Goal: Transaction & Acquisition: Purchase product/service

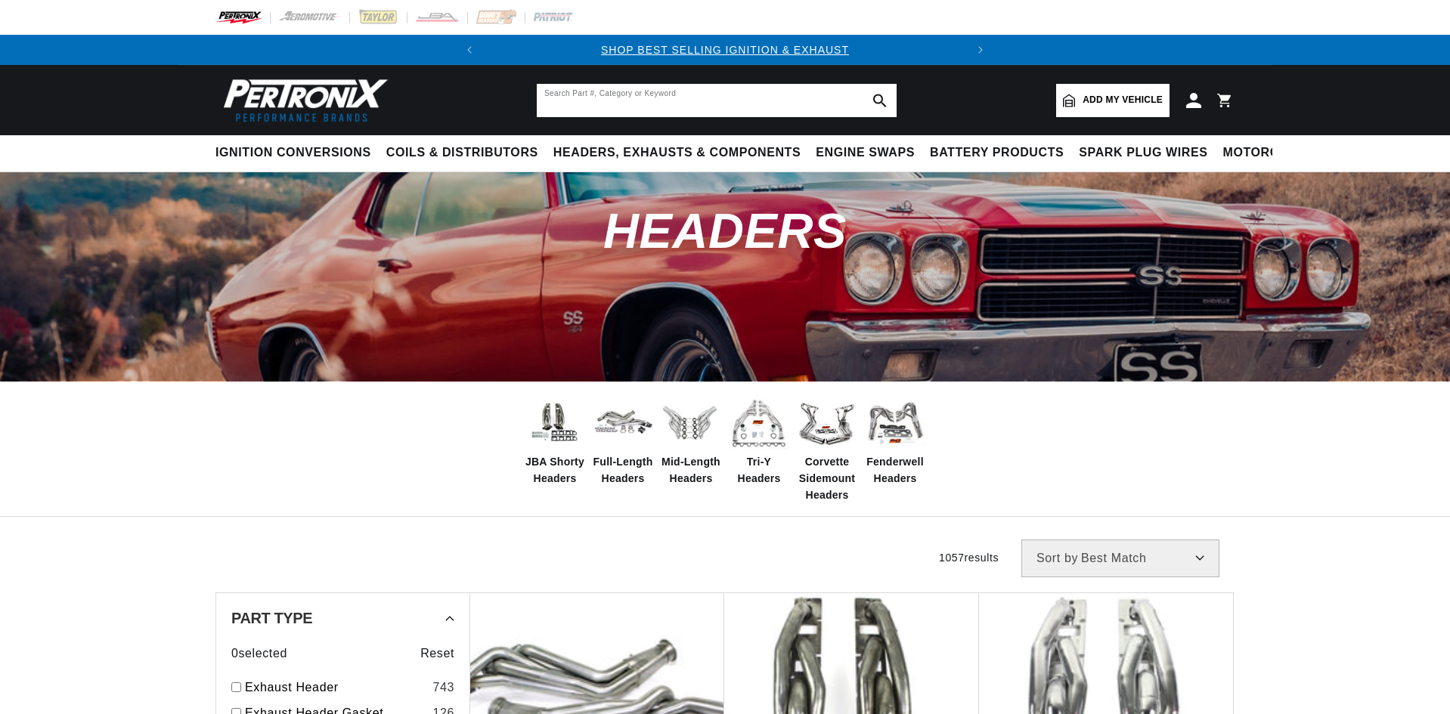
click at [584, 104] on input "text" at bounding box center [717, 100] width 360 height 33
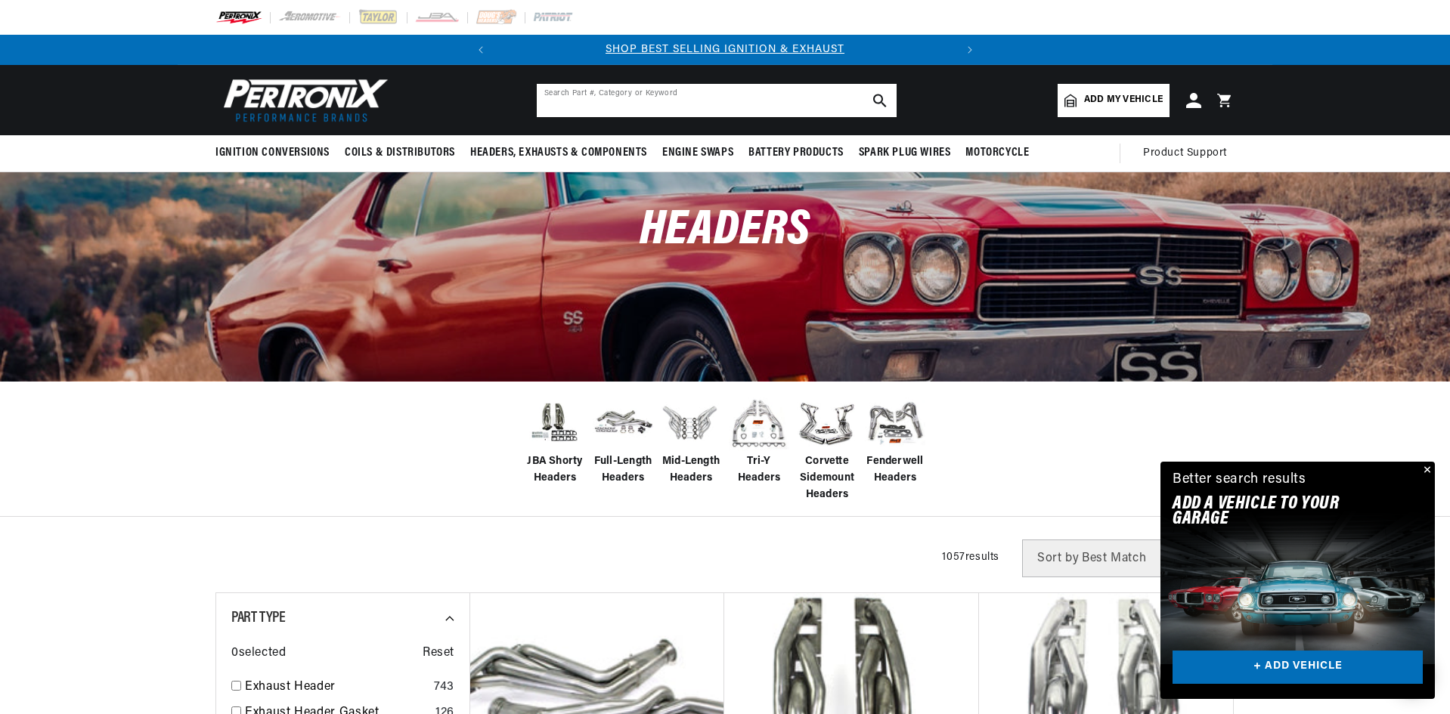
click at [584, 104] on input "text" at bounding box center [717, 100] width 360 height 33
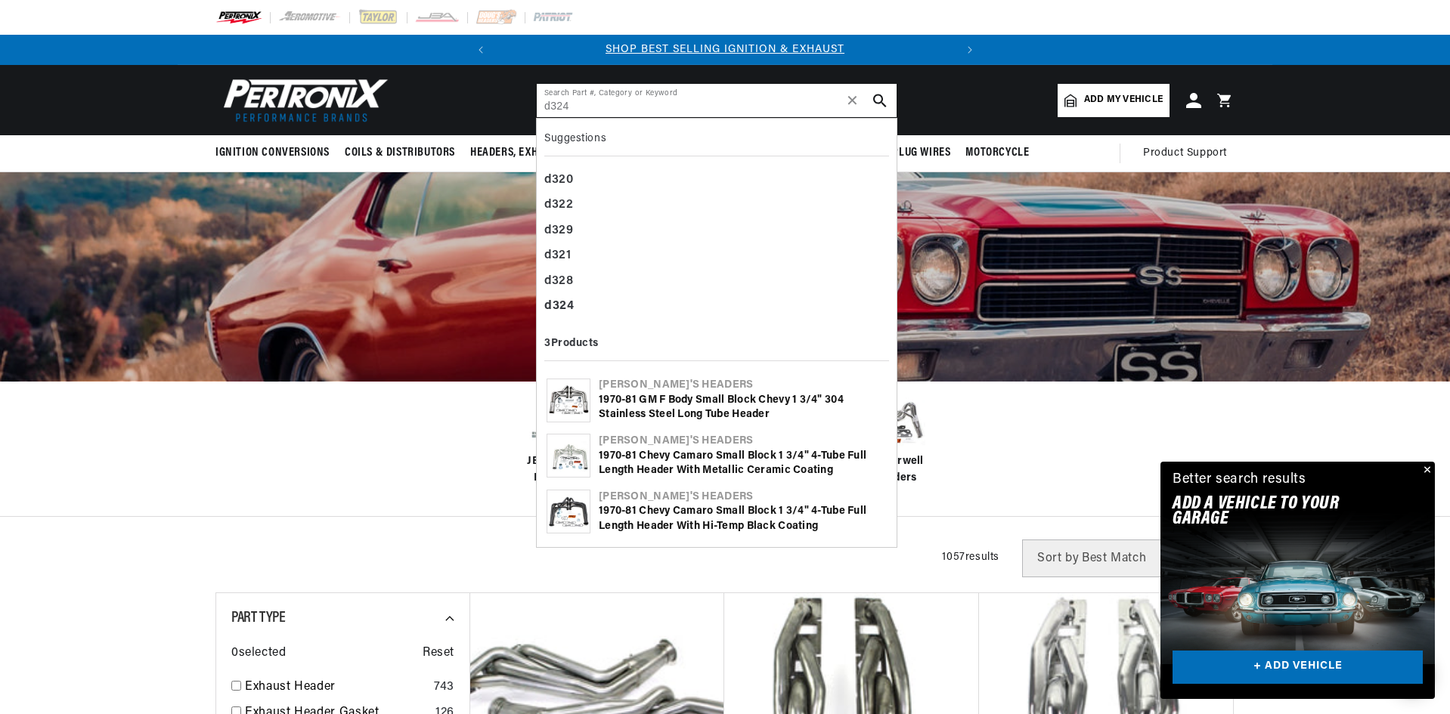
type input "d324"
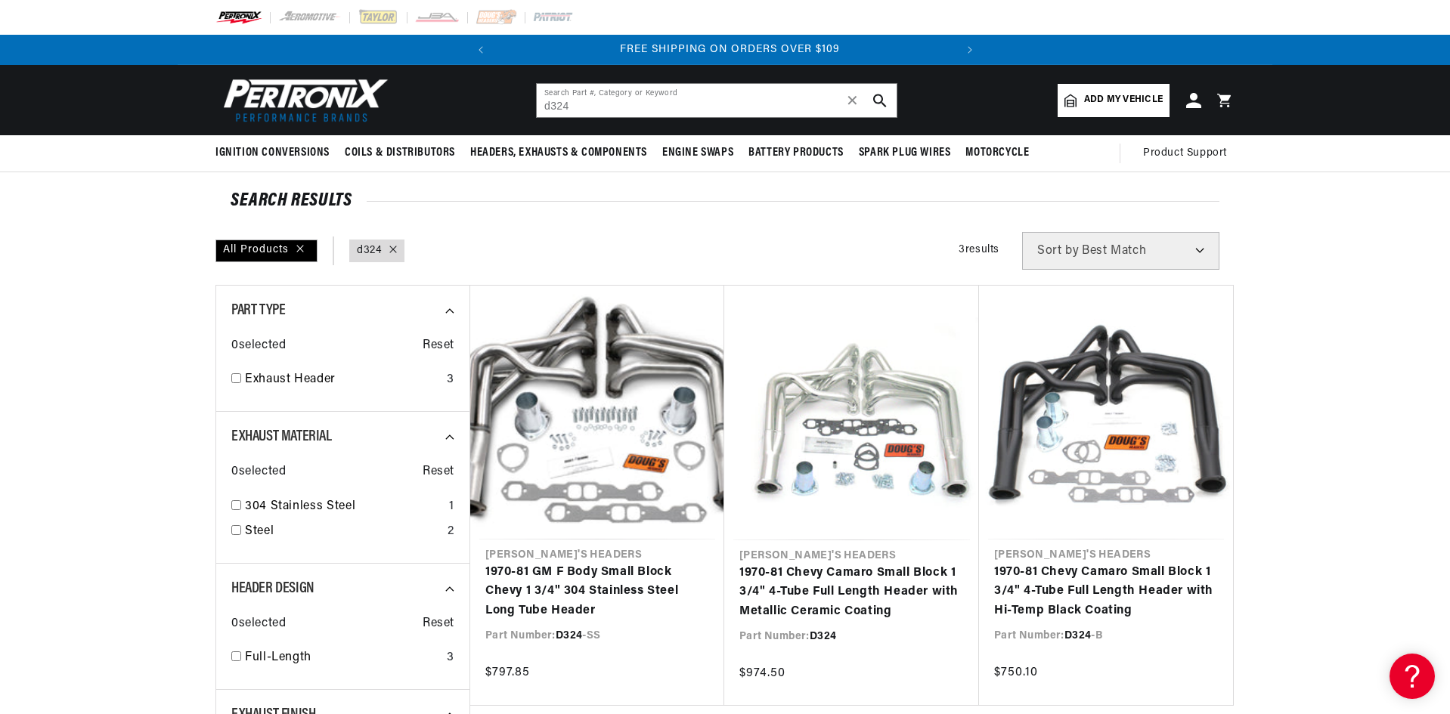
scroll to position [0, 458]
click at [789, 602] on link "1970-81 Chevy Camaro Small Block 1 3/4" 4-Tube Full Length Header with Metallic…" at bounding box center [851, 593] width 225 height 58
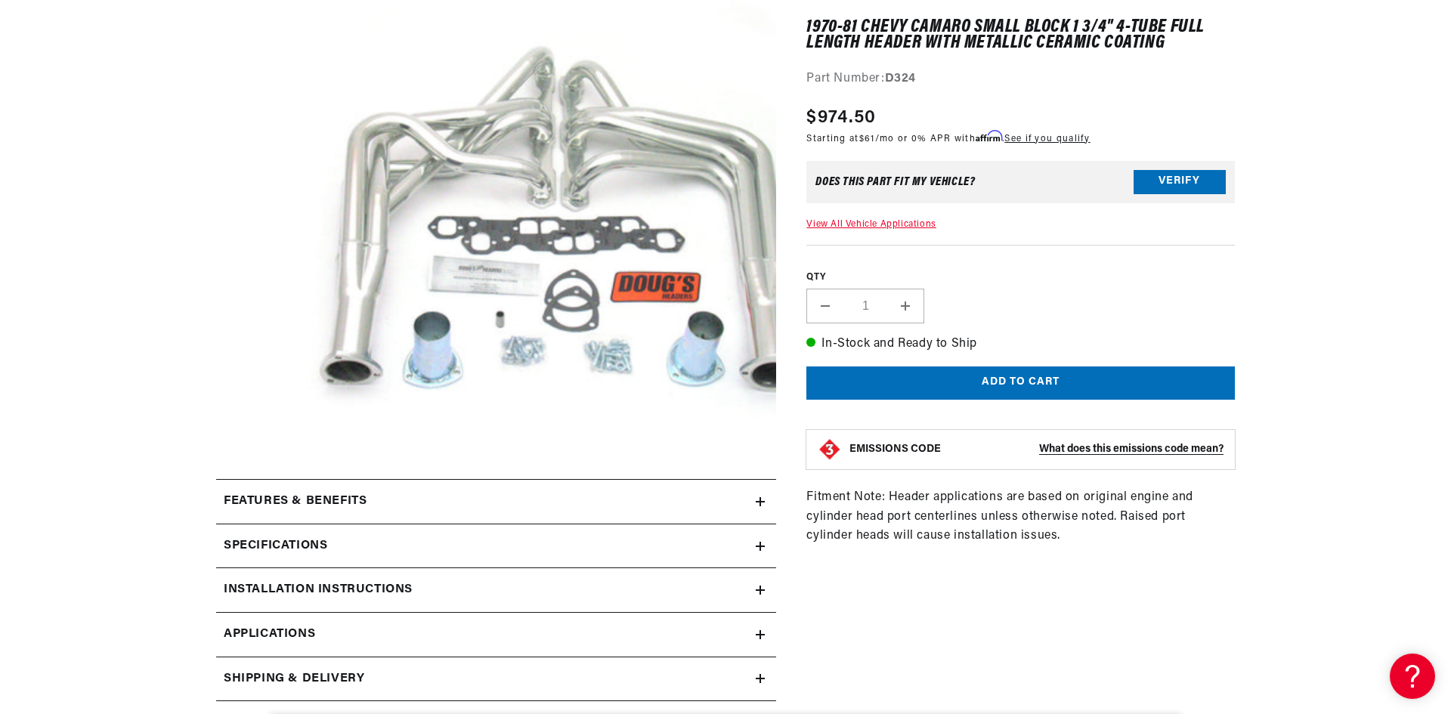
scroll to position [302, 0]
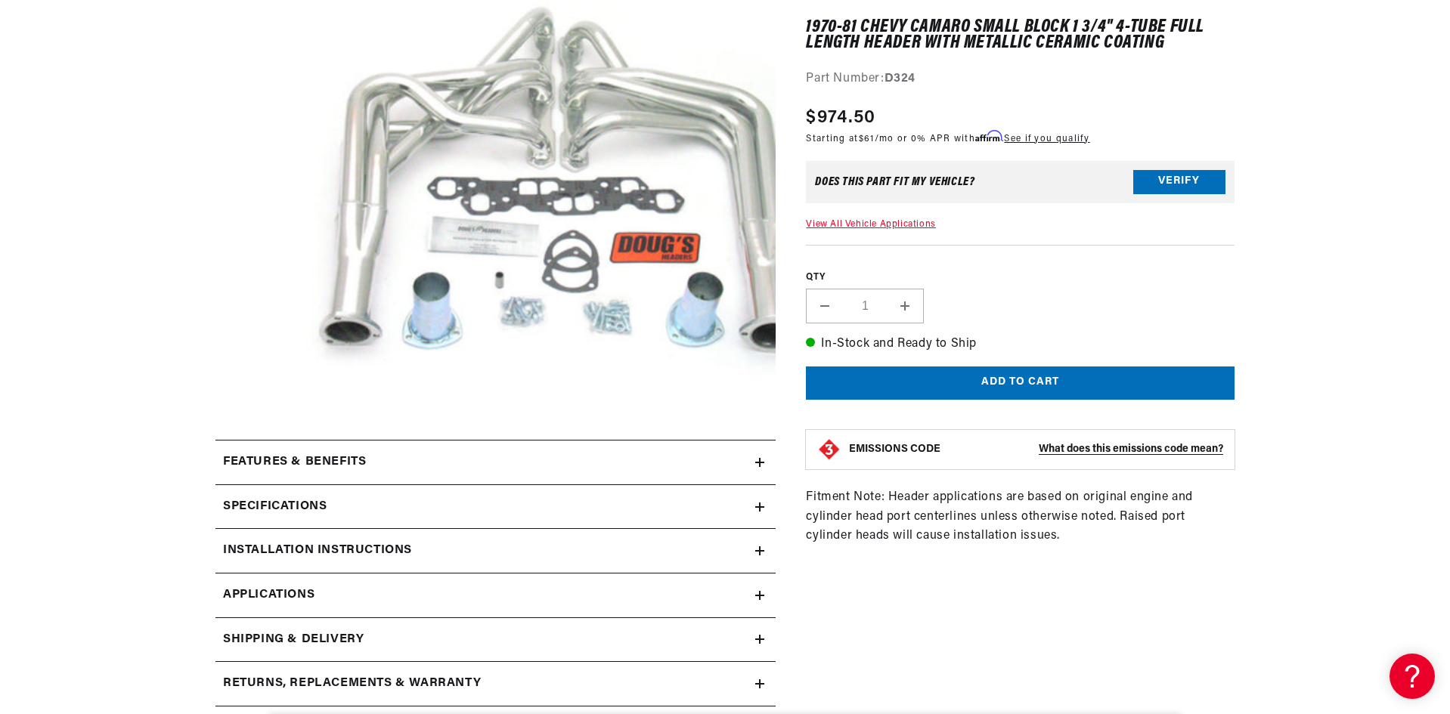
click at [921, 450] on strong "EMISSIONS CODE" at bounding box center [894, 449] width 91 height 11
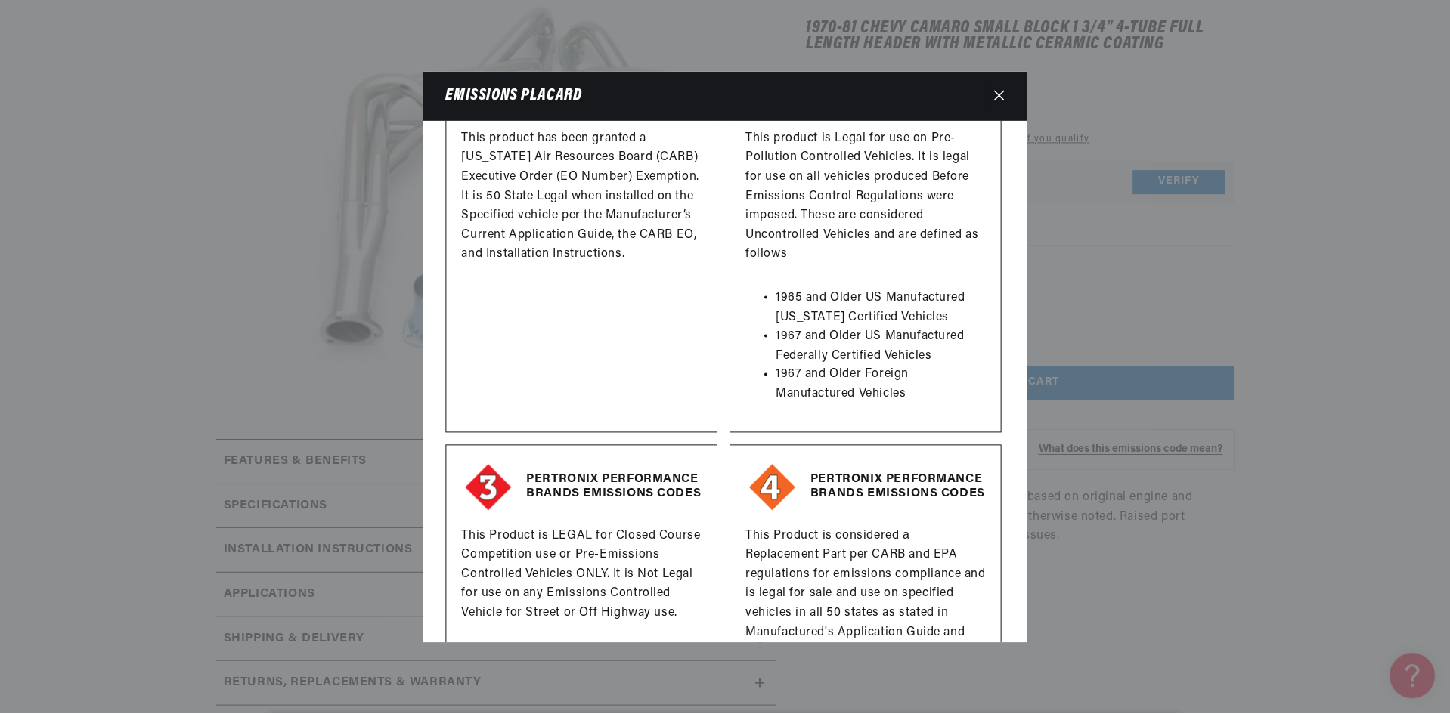
scroll to position [103, 0]
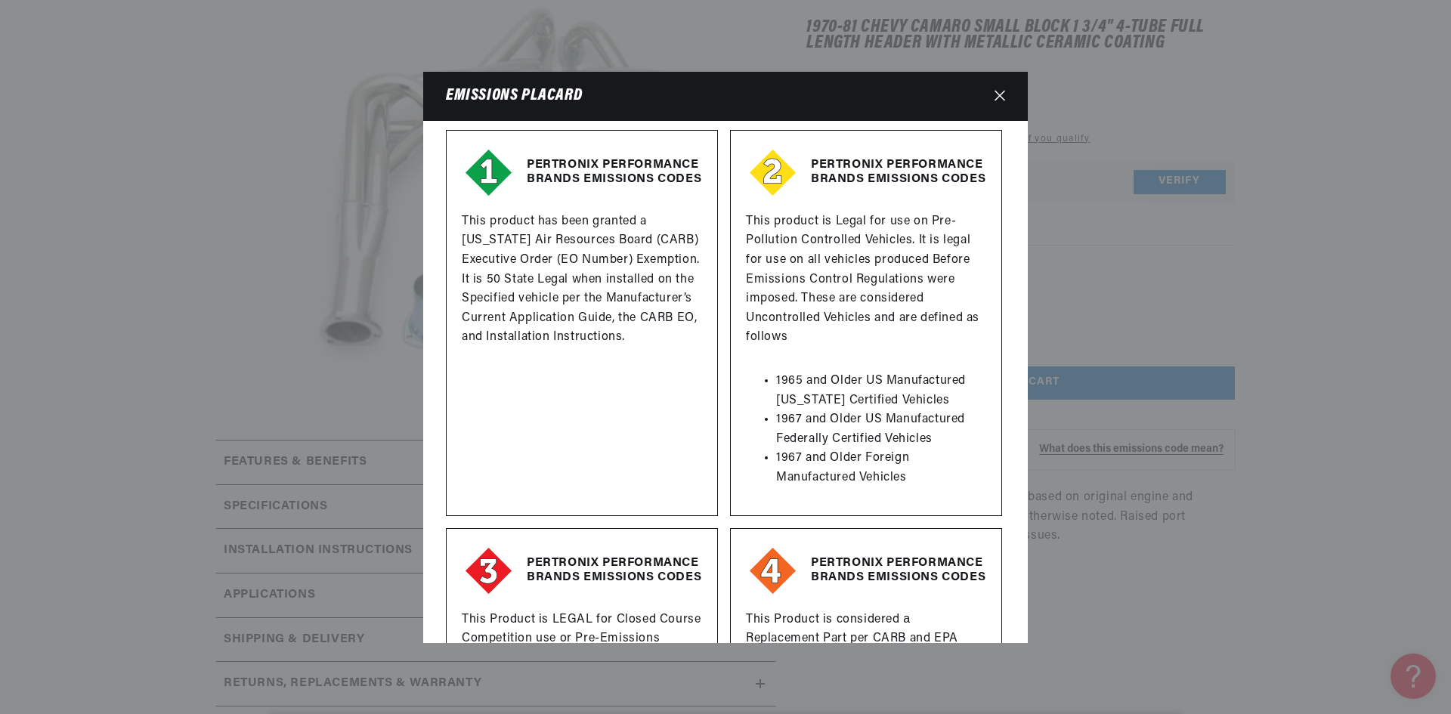
click at [993, 95] on button "Close" at bounding box center [1000, 96] width 26 height 28
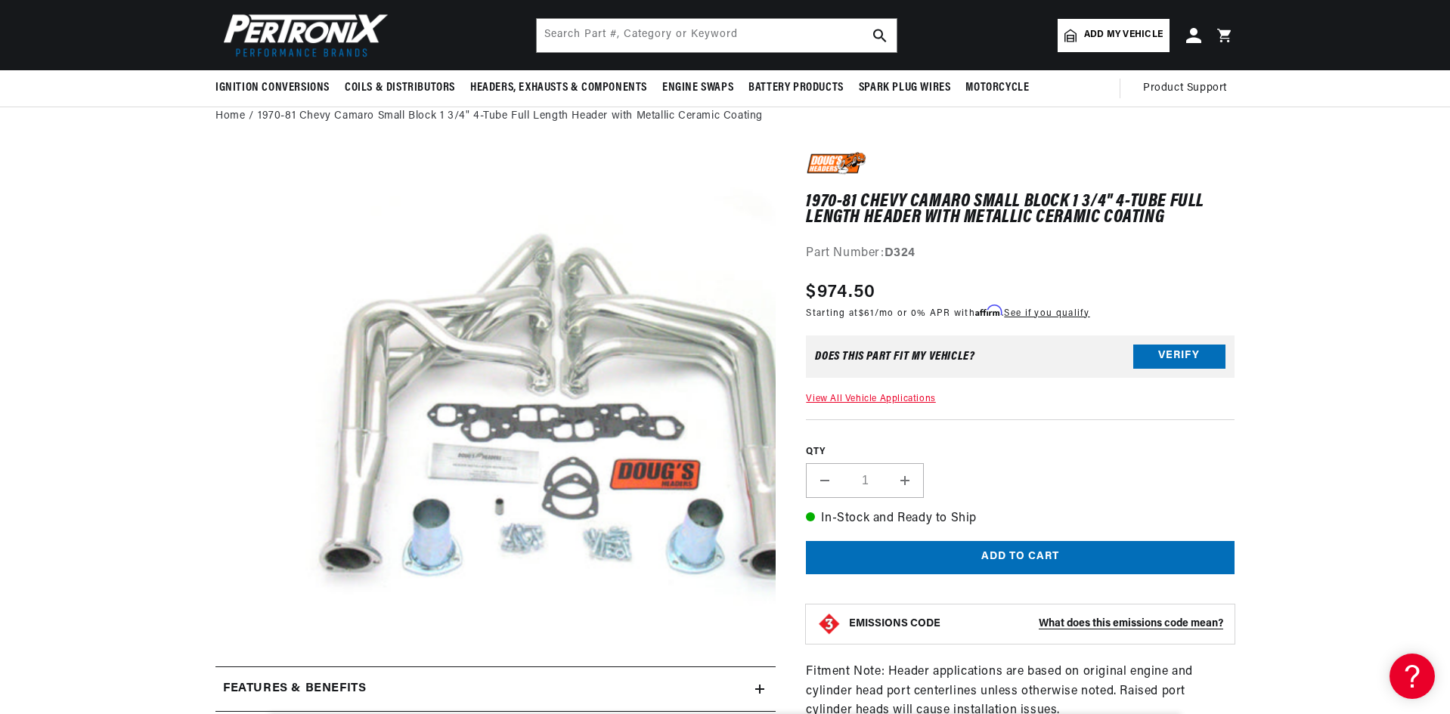
scroll to position [0, 458]
